Goal: Task Accomplishment & Management: Manage account settings

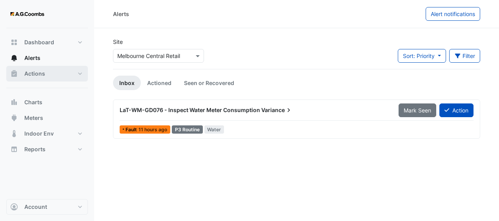
click at [47, 71] on button "Actions" at bounding box center [47, 74] width 82 height 16
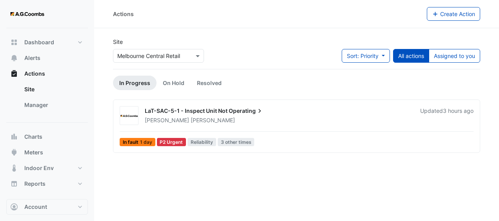
click at [367, 110] on div "LaT-SAC-5-1 - Inspect Unit Not Operating" at bounding box center [278, 111] width 266 height 9
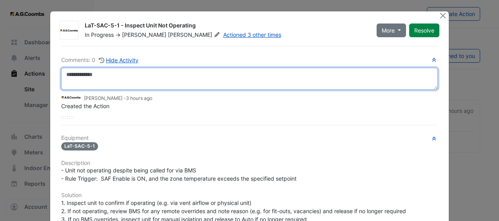
click at [171, 77] on textarea at bounding box center [249, 79] width 377 height 22
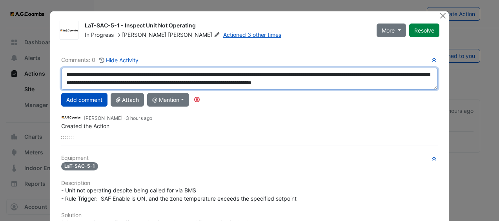
scroll to position [5, 0]
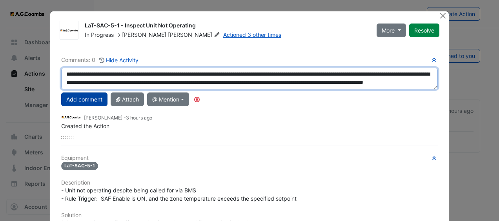
type textarea "**********"
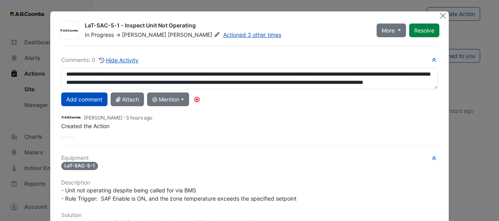
click at [77, 98] on button "Add comment" at bounding box center [84, 100] width 46 height 14
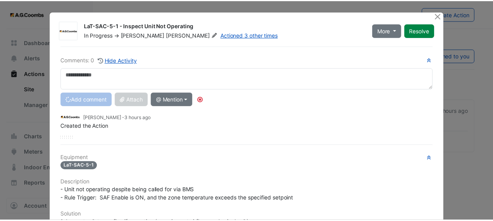
scroll to position [0, 0]
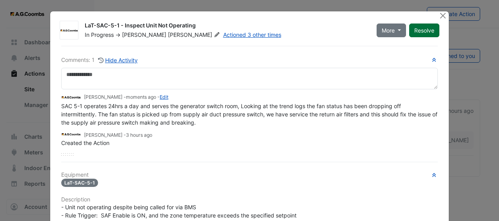
click at [417, 34] on button "Resolve" at bounding box center [424, 31] width 30 height 14
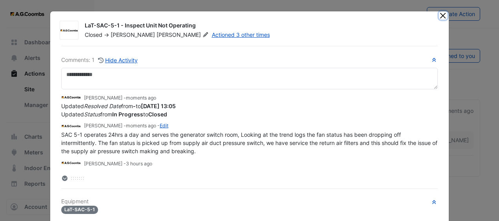
click at [439, 17] on button "Close" at bounding box center [443, 15] width 8 height 8
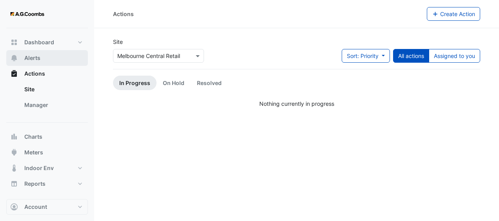
click at [57, 58] on button "Alerts" at bounding box center [47, 58] width 82 height 16
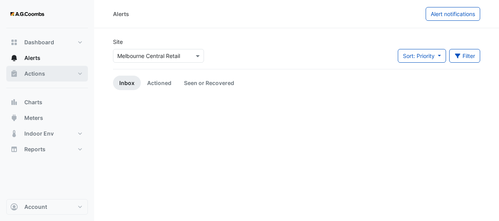
click at [54, 74] on button "Actions" at bounding box center [47, 74] width 82 height 16
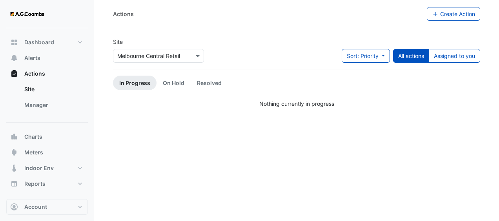
click at [133, 81] on link "In Progress" at bounding box center [135, 83] width 44 height 15
click at [169, 82] on link "On Hold" at bounding box center [173, 83] width 34 height 15
click at [203, 84] on link "Resolved" at bounding box center [209, 83] width 37 height 15
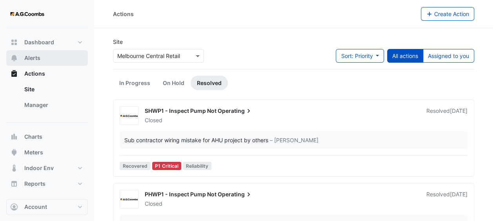
click at [44, 57] on button "Alerts" at bounding box center [47, 58] width 82 height 16
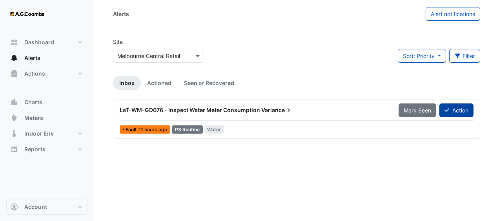
click at [453, 111] on button "Action" at bounding box center [456, 111] width 34 height 14
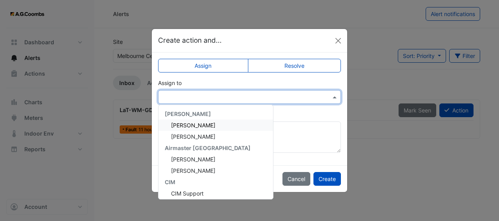
click at [243, 96] on input "text" at bounding box center [241, 97] width 158 height 8
click at [208, 127] on span "[PERSON_NAME]" at bounding box center [193, 125] width 44 height 7
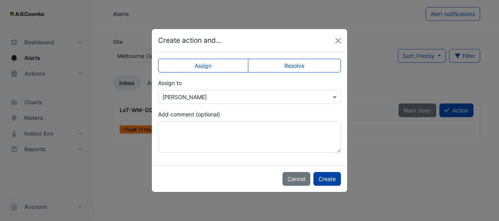
click at [331, 180] on button "Create" at bounding box center [326, 179] width 27 height 14
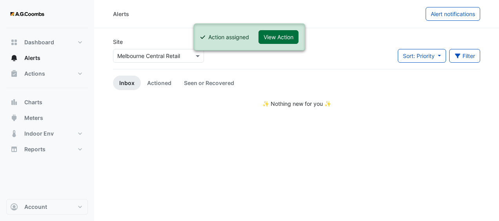
click at [280, 40] on button "View Action" at bounding box center [278, 37] width 40 height 14
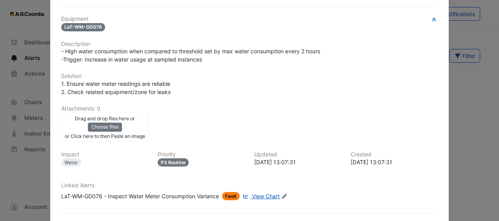
scroll to position [176, 0]
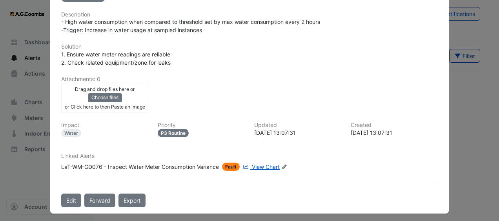
click at [266, 165] on span "View Chart" at bounding box center [266, 167] width 28 height 7
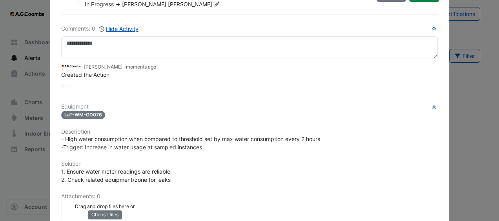
scroll to position [0, 0]
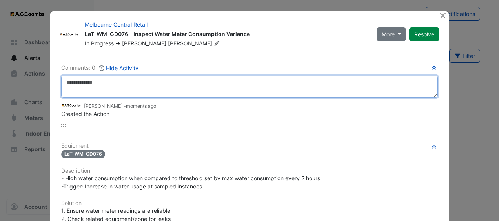
click at [213, 84] on textarea at bounding box center [249, 87] width 377 height 22
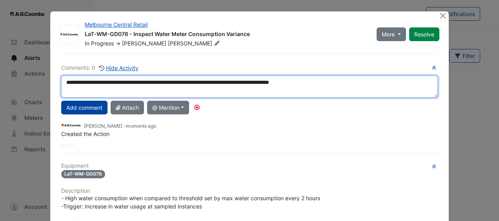
type textarea "**********"
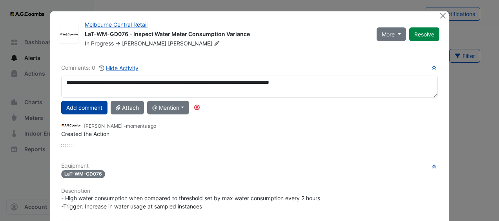
click at [75, 107] on button "Add comment" at bounding box center [84, 108] width 46 height 14
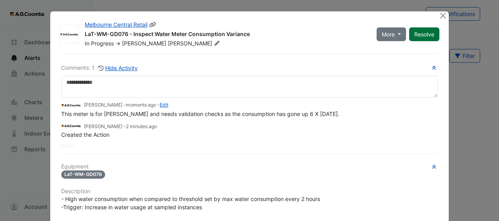
click at [426, 34] on button "Resolve" at bounding box center [424, 34] width 30 height 14
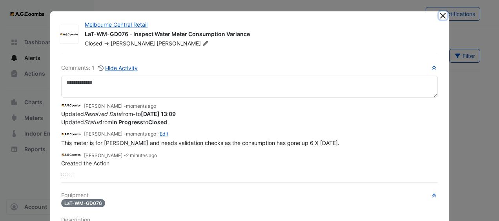
click at [440, 13] on button "Close" at bounding box center [443, 15] width 8 height 8
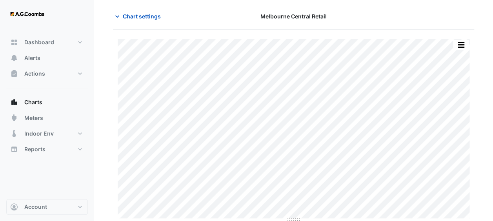
scroll to position [29, 0]
